Goal: Task Accomplishment & Management: Use online tool/utility

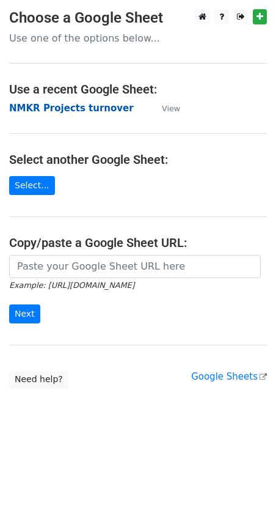
click at [68, 107] on strong "NMKR Projects turnover" at bounding box center [71, 108] width 125 height 11
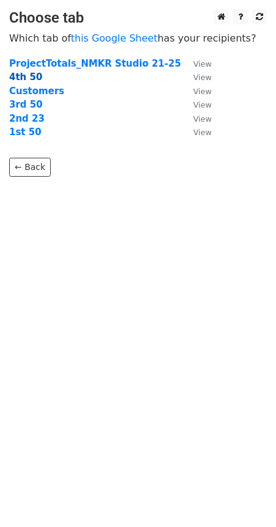
click at [28, 78] on strong "4th 50" at bounding box center [25, 77] width 33 height 11
